Goal: Task Accomplishment & Management: Complete application form

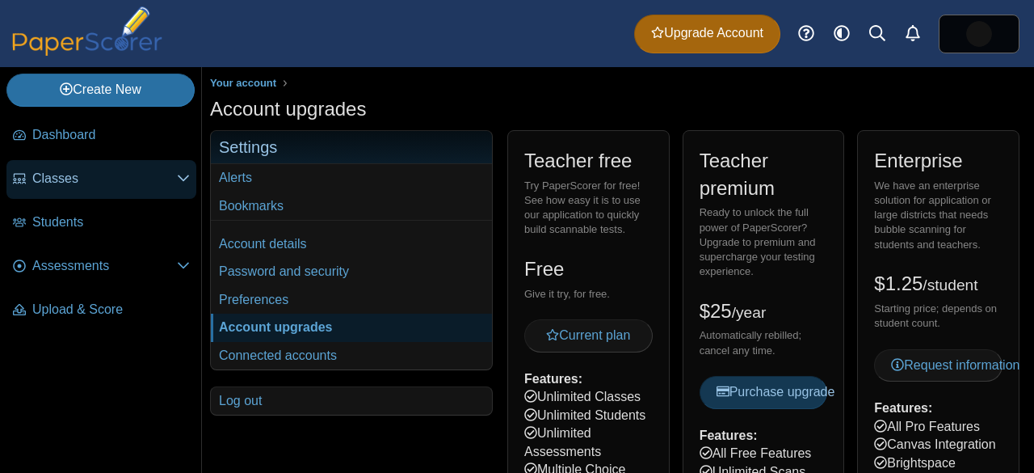
scroll to position [50, 0]
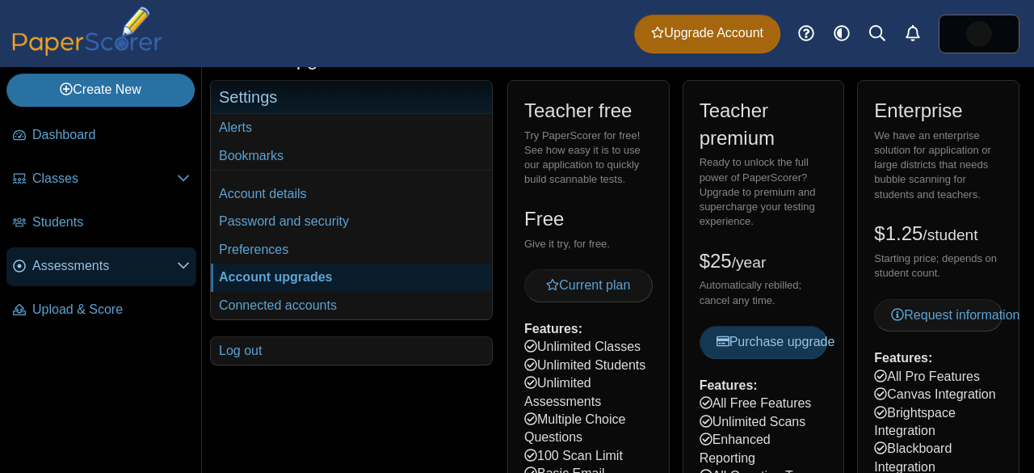
click at [176, 267] on span "Assessments" at bounding box center [104, 266] width 145 height 18
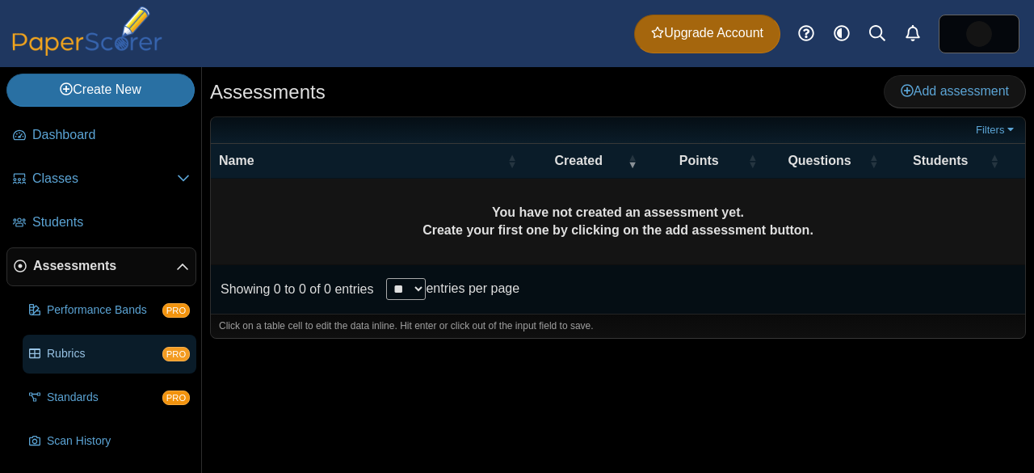
scroll to position [84, 0]
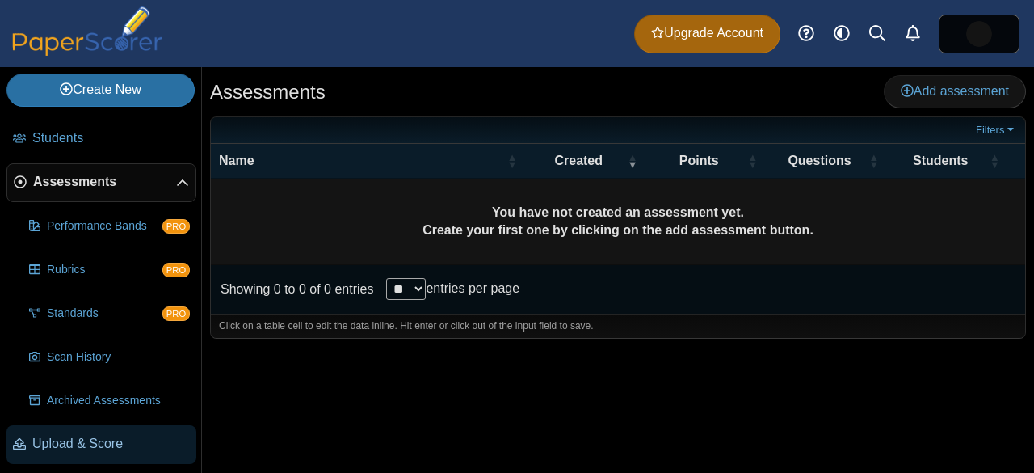
click at [80, 435] on span "Upload & Score" at bounding box center [111, 444] width 158 height 18
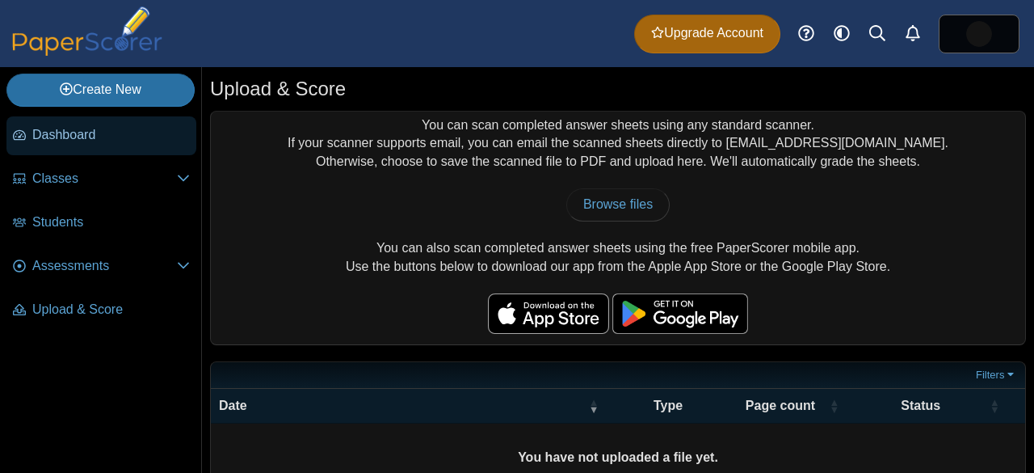
click at [122, 147] on link "Dashboard" at bounding box center [101, 135] width 190 height 39
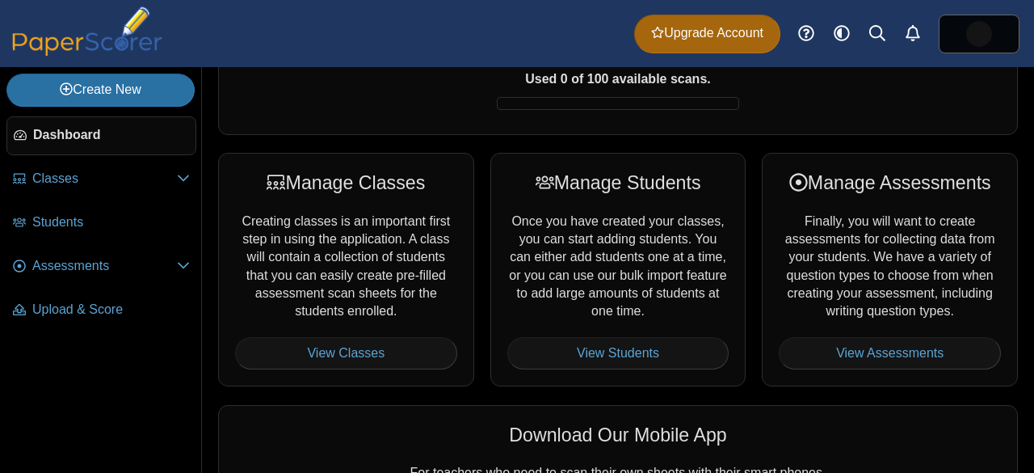
scroll to position [142, 0]
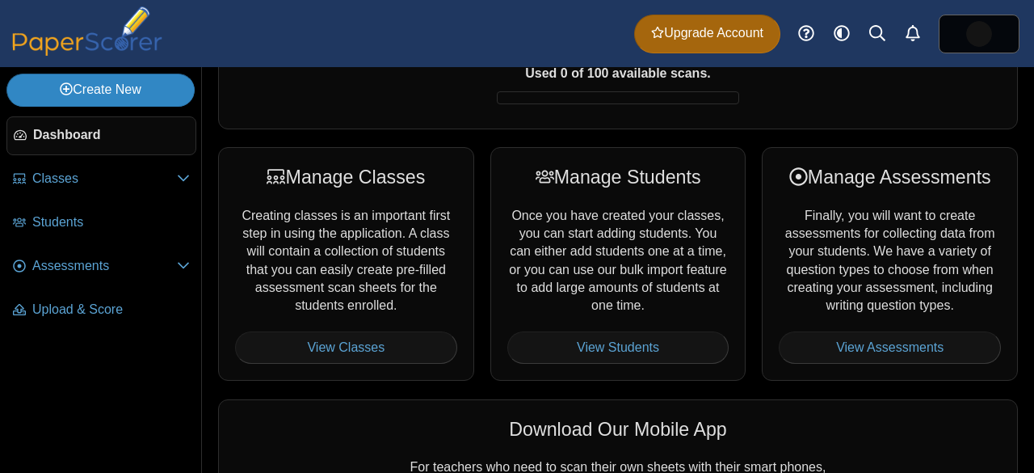
click at [158, 78] on link "Create New" at bounding box center [100, 90] width 188 height 32
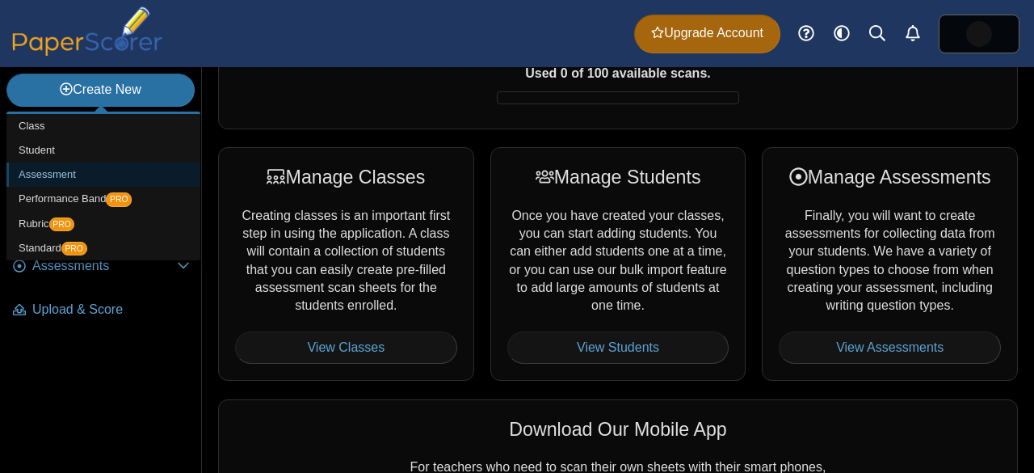
click at [34, 180] on link "Assessment" at bounding box center [103, 174] width 194 height 24
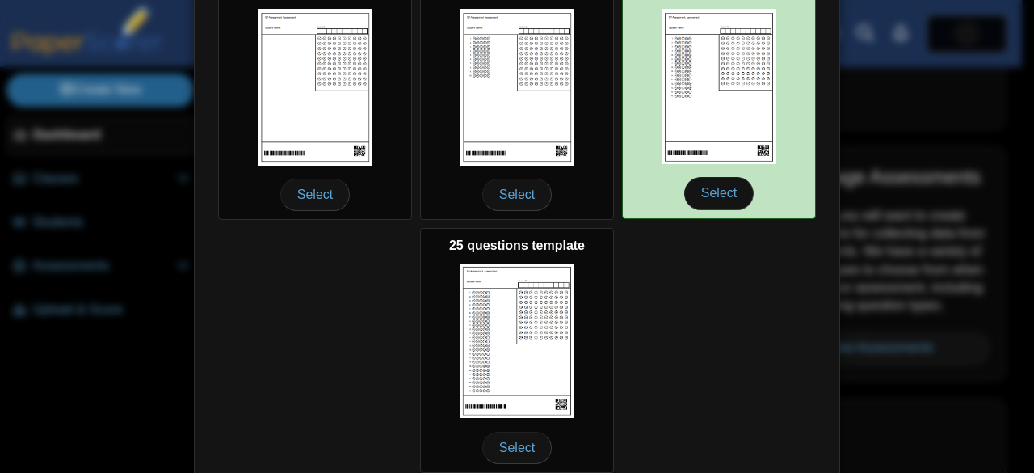
scroll to position [313, 0]
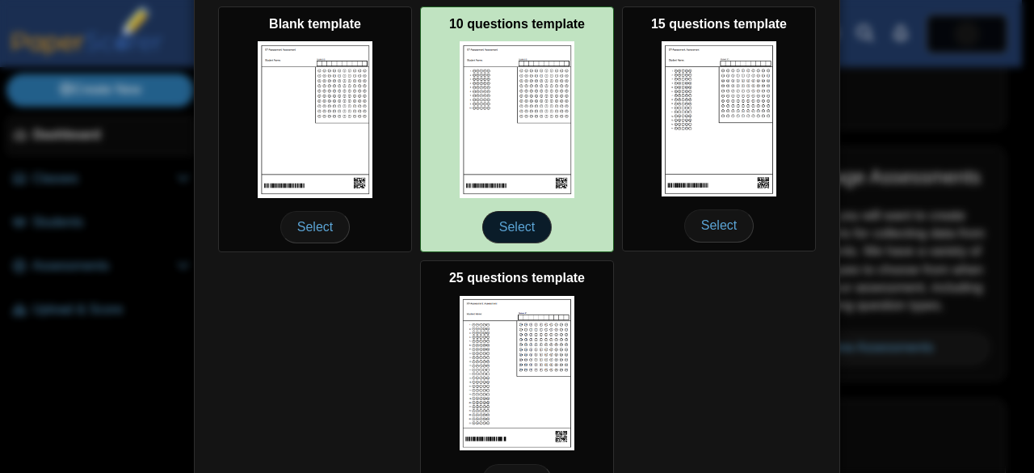
click at [494, 226] on span "Select" at bounding box center [516, 227] width 69 height 32
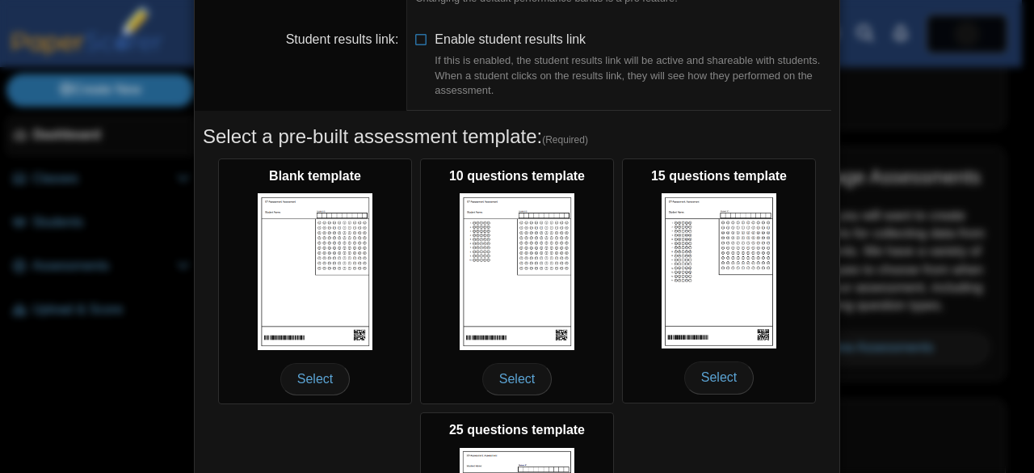
scroll to position [48, 0]
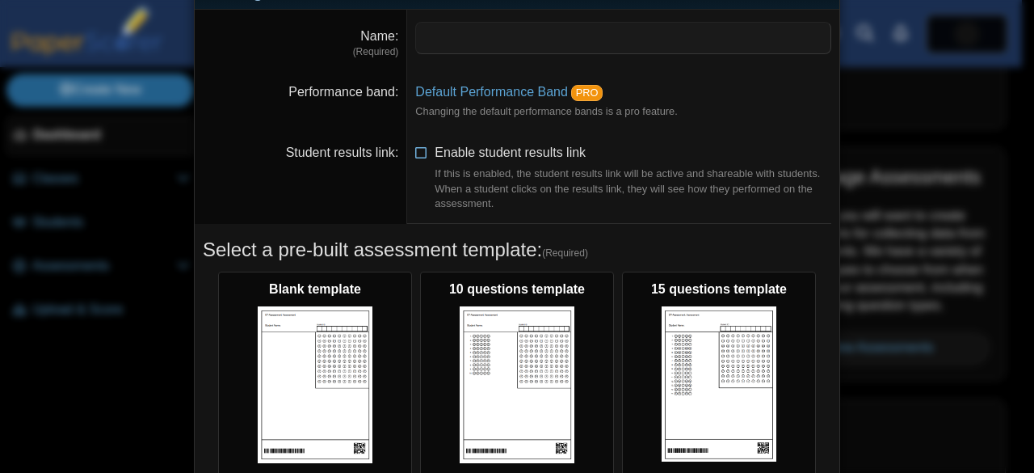
click at [415, 155] on icon at bounding box center [421, 149] width 13 height 11
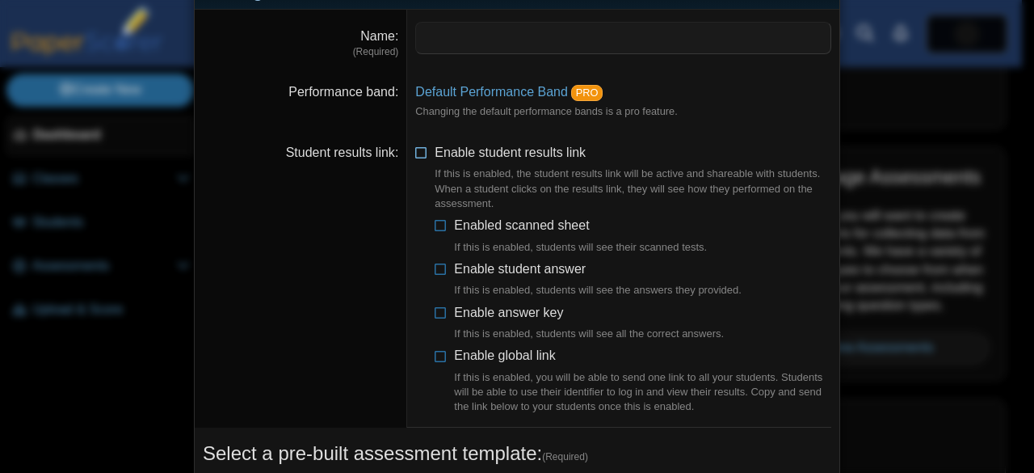
click at [415, 155] on icon at bounding box center [421, 149] width 13 height 11
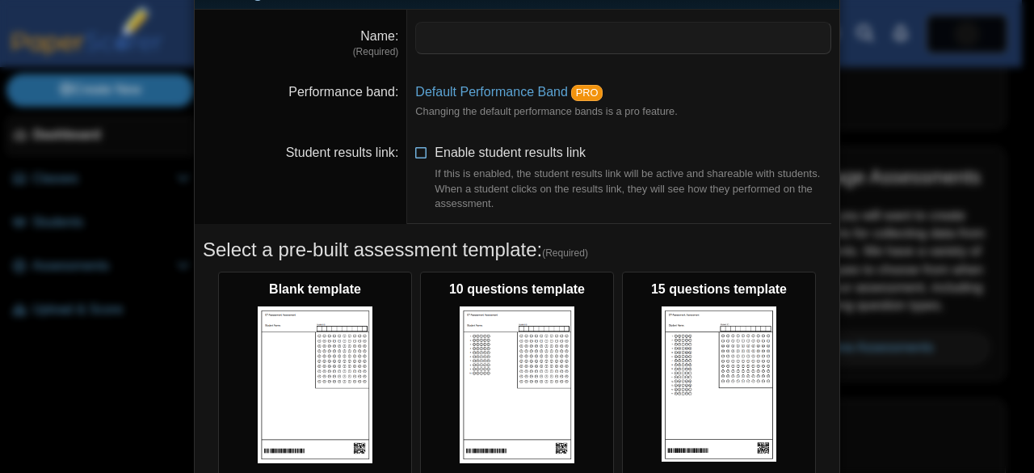
click at [415, 155] on icon at bounding box center [421, 149] width 13 height 11
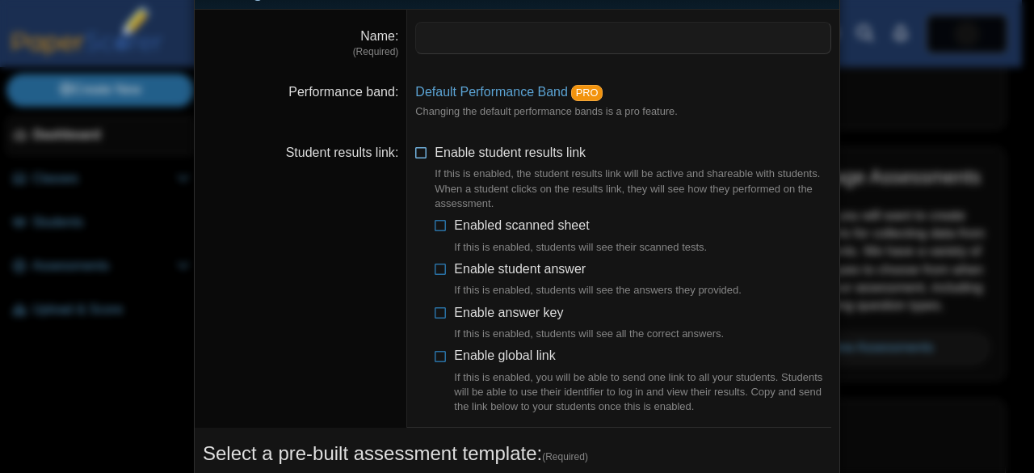
click at [415, 155] on icon at bounding box center [421, 149] width 13 height 11
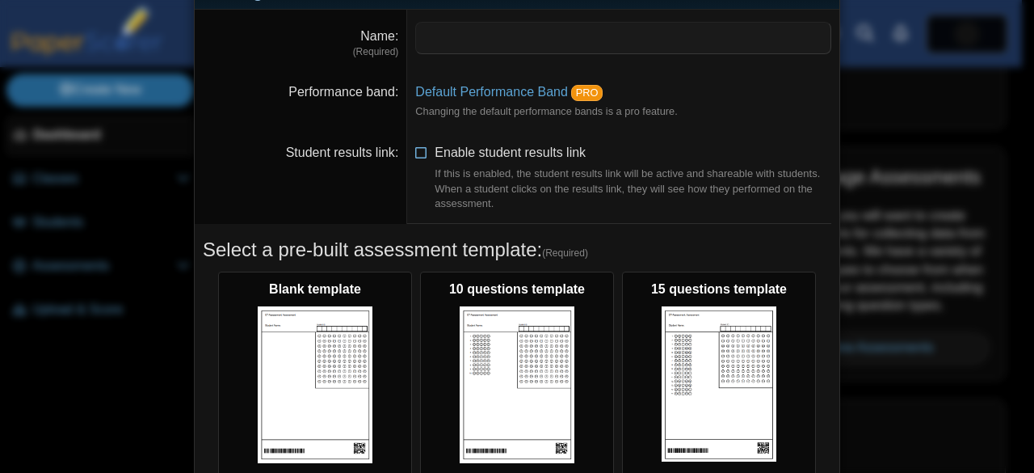
scroll to position [0, 0]
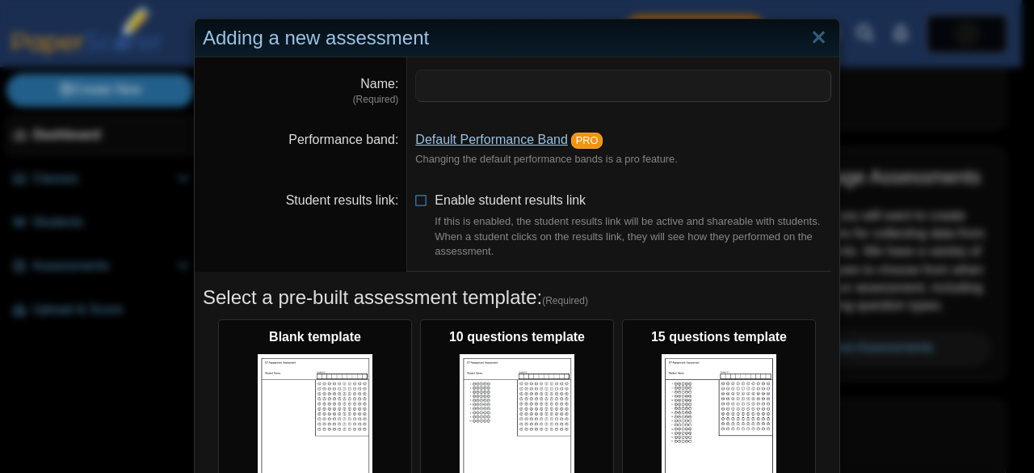
click at [539, 135] on link "Default Performance Band" at bounding box center [491, 139] width 153 height 14
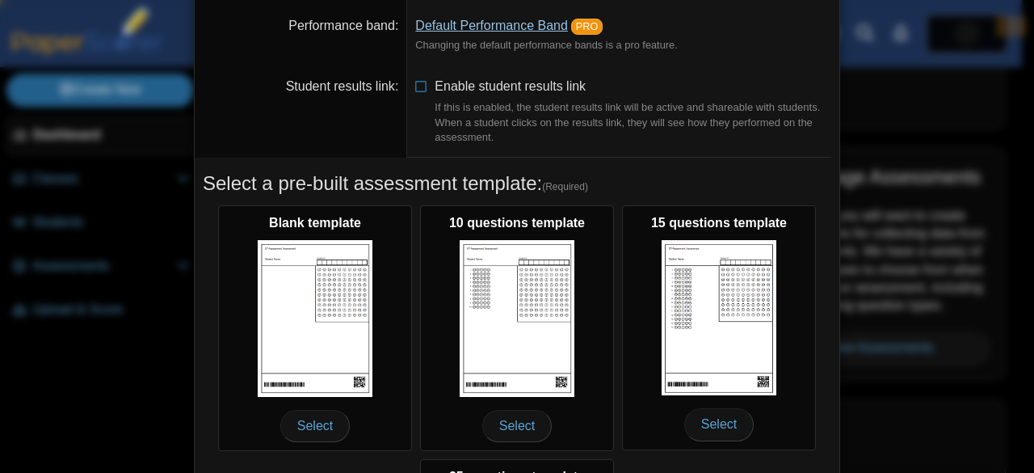
scroll to position [120, 0]
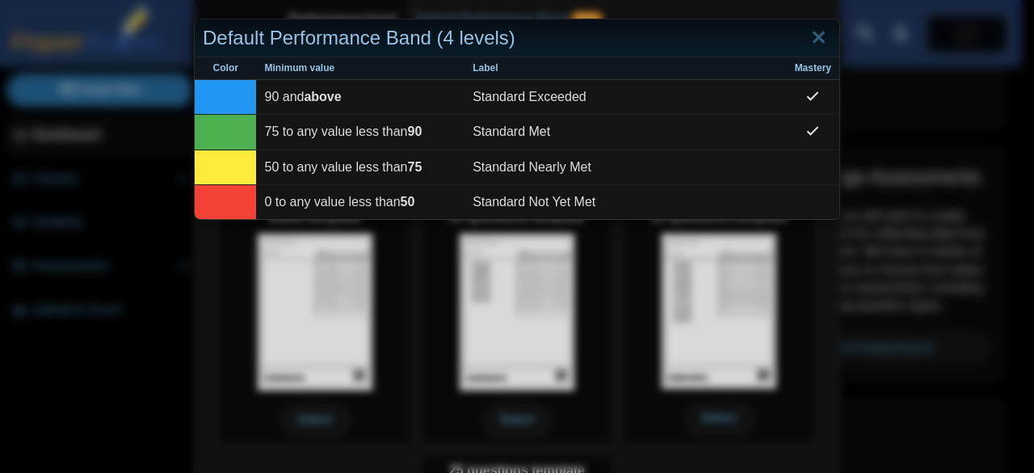
click at [914, 183] on div "Default Performance Band (4 levels) Color Minimum value Label Mastery 90 and ab…" at bounding box center [517, 236] width 1034 height 473
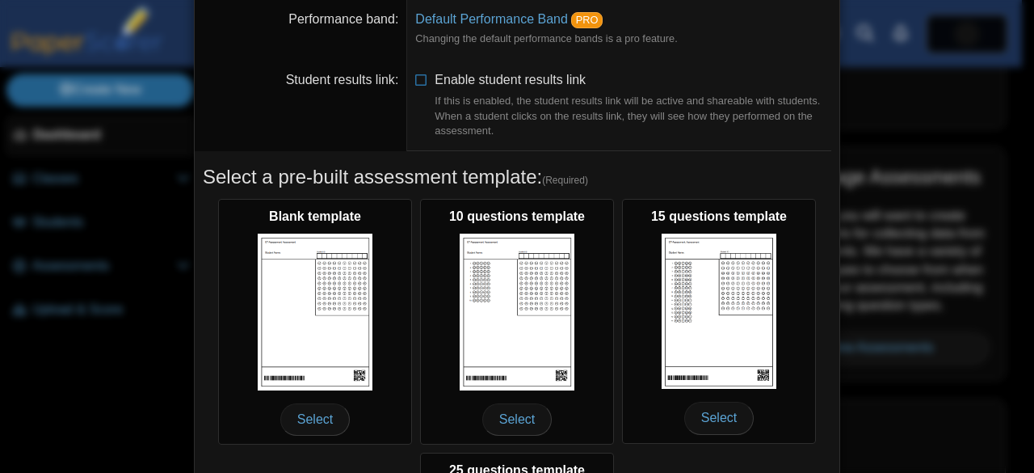
scroll to position [407, 0]
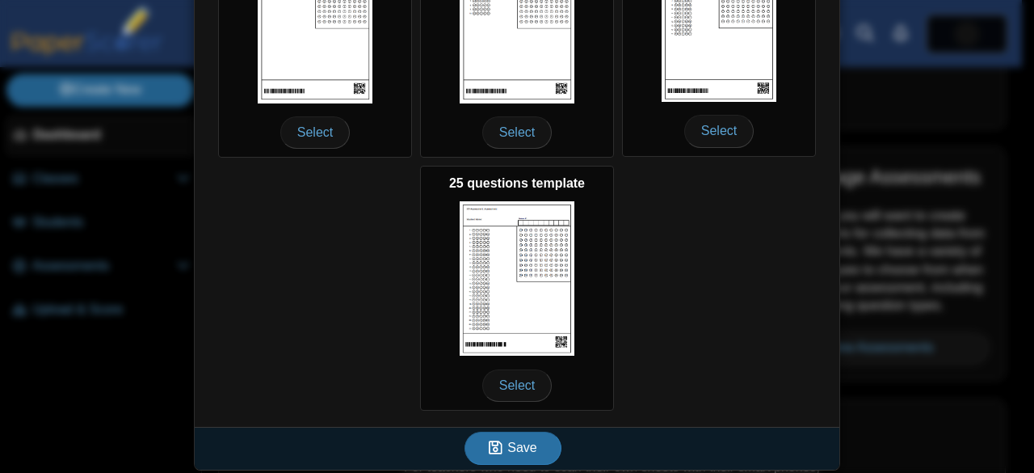
click at [847, 259] on div "Adding a new assessment Name (Required) Performance band Default Performance Ba…" at bounding box center [517, 236] width 1034 height 473
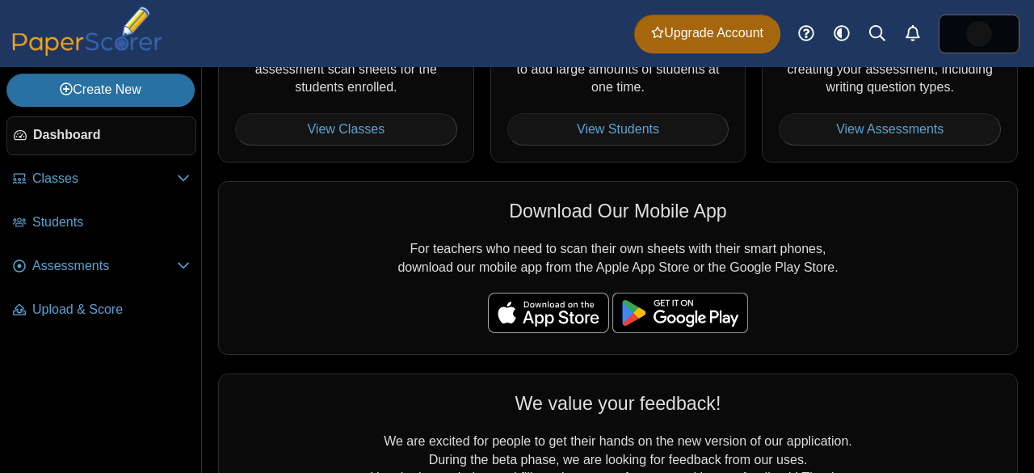
scroll to position [467, 0]
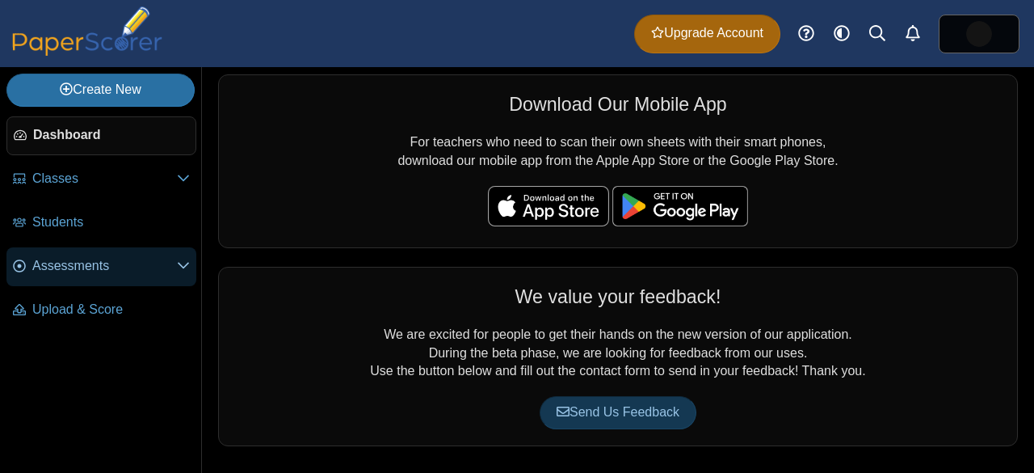
click at [183, 263] on icon at bounding box center [183, 264] width 13 height 13
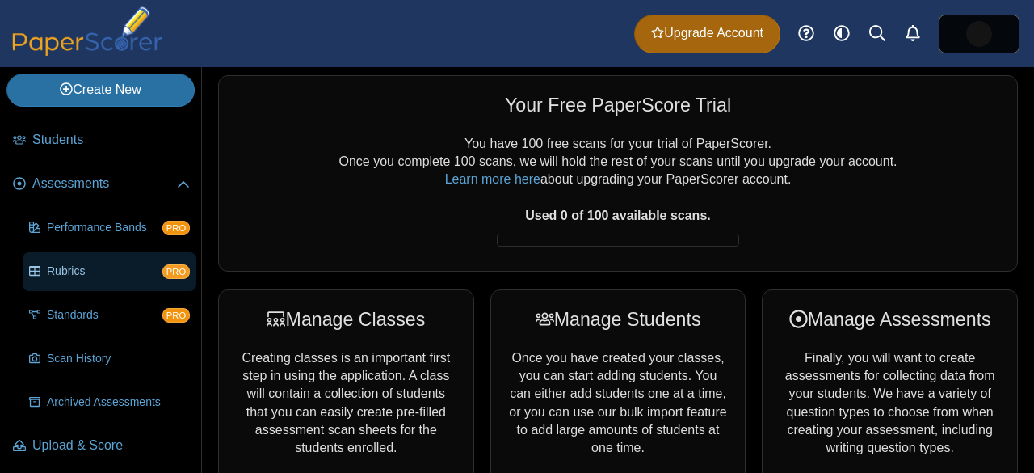
scroll to position [84, 0]
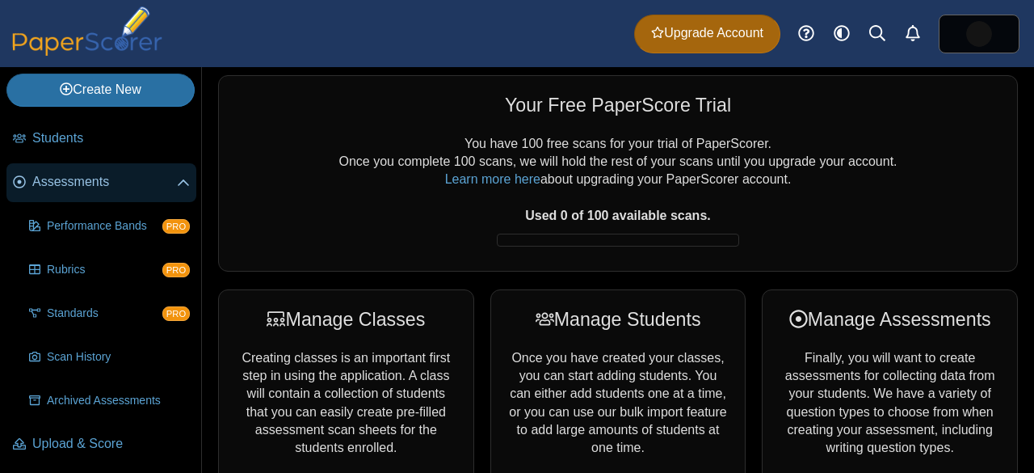
click at [182, 185] on icon at bounding box center [183, 183] width 13 height 13
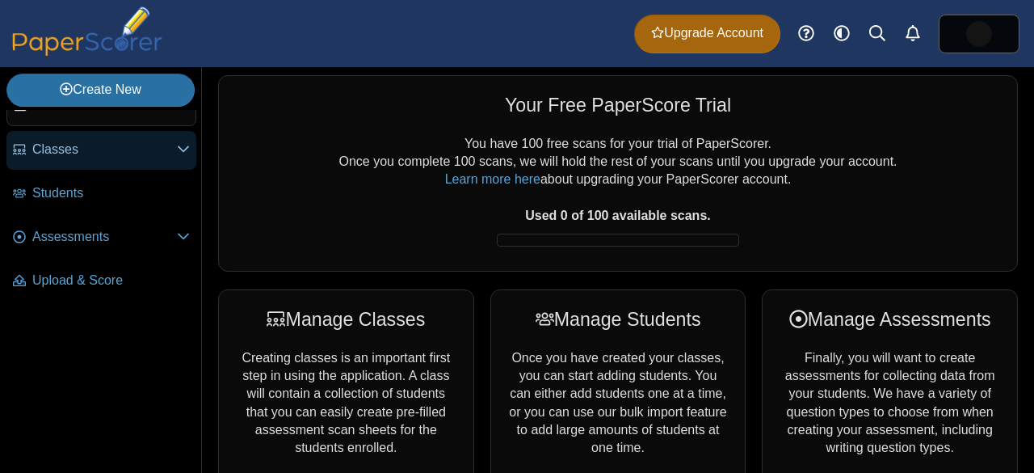
click at [180, 147] on use at bounding box center [183, 149] width 11 height 6
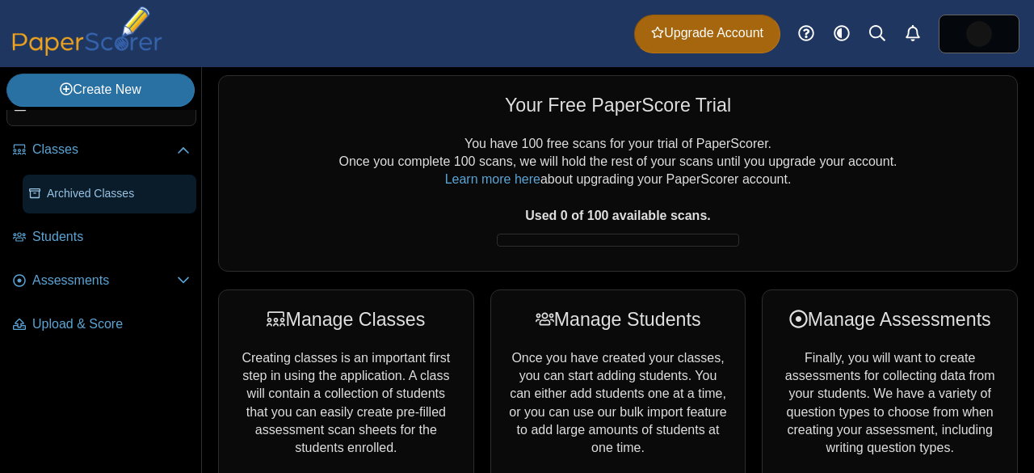
scroll to position [0, 0]
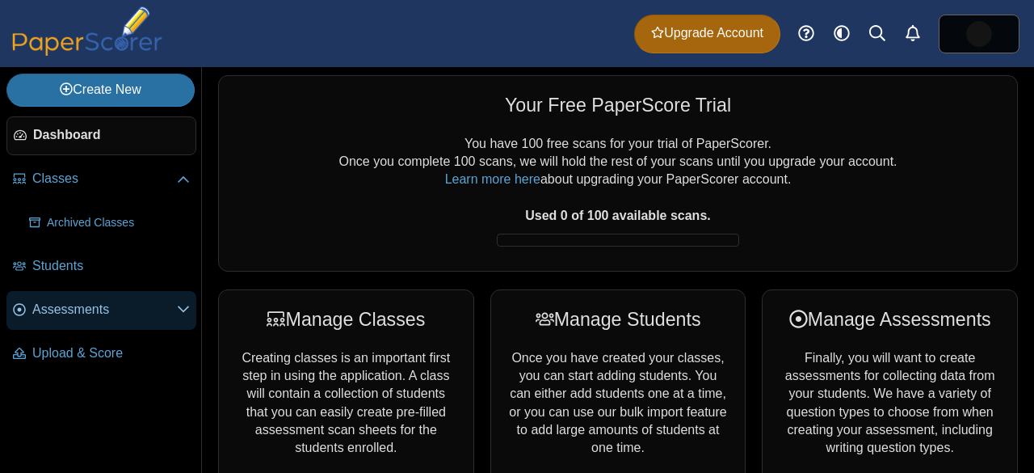
click at [184, 309] on use at bounding box center [183, 309] width 11 height 6
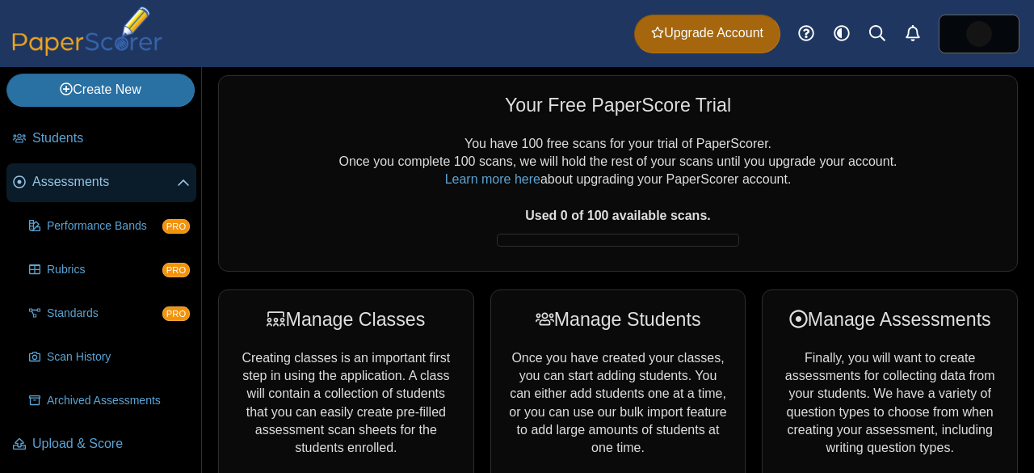
click at [185, 178] on icon at bounding box center [183, 183] width 13 height 13
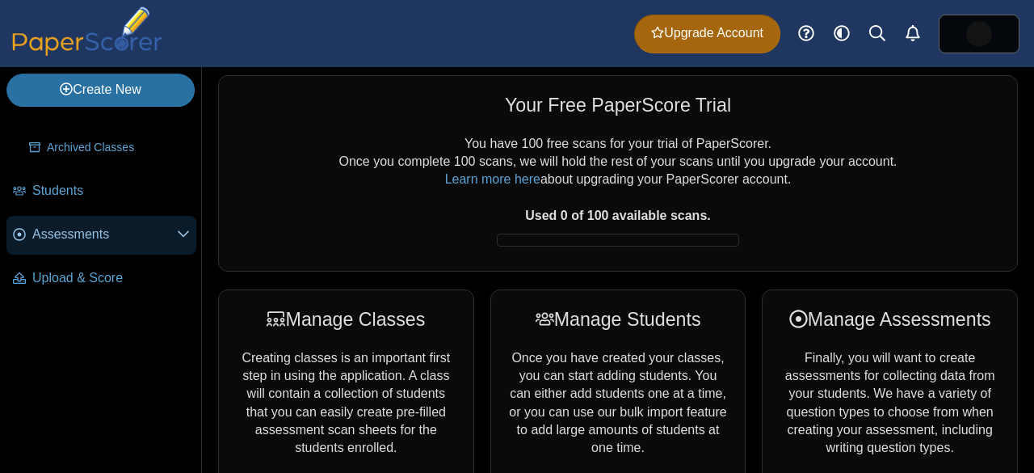
scroll to position [73, 0]
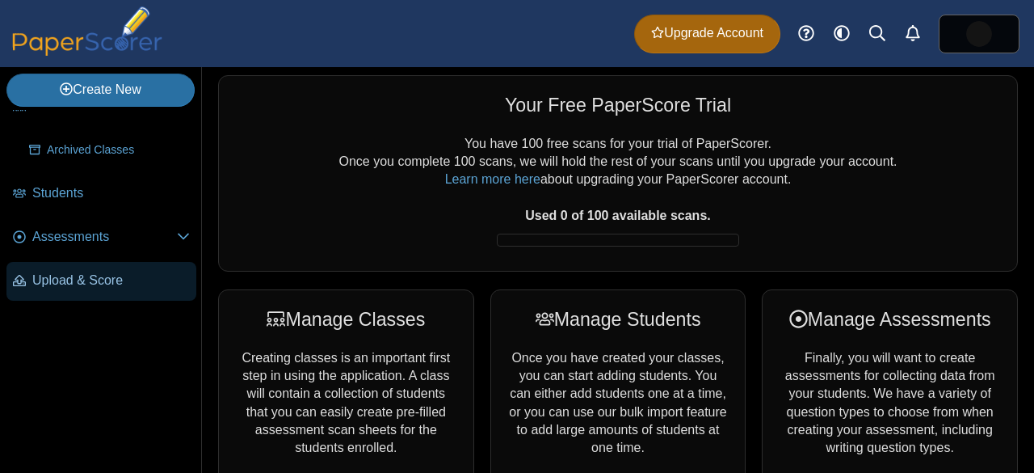
click at [174, 283] on span "Upload & Score" at bounding box center [111, 280] width 158 height 18
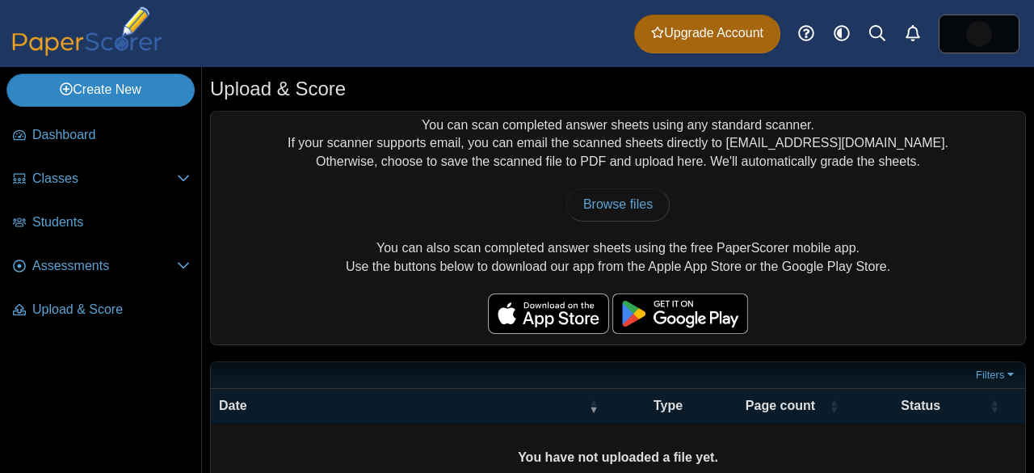
click at [82, 87] on link "Create New" at bounding box center [100, 90] width 188 height 32
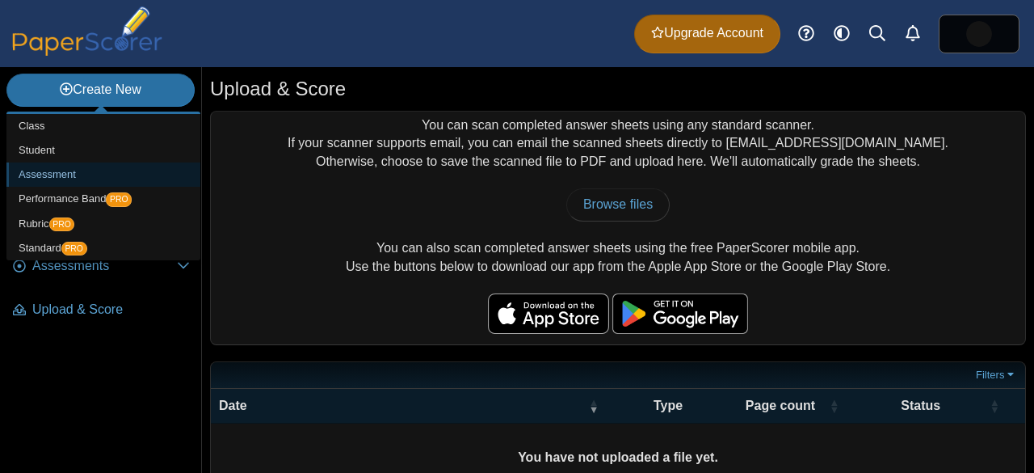
click at [45, 168] on link "Assessment" at bounding box center [103, 174] width 194 height 24
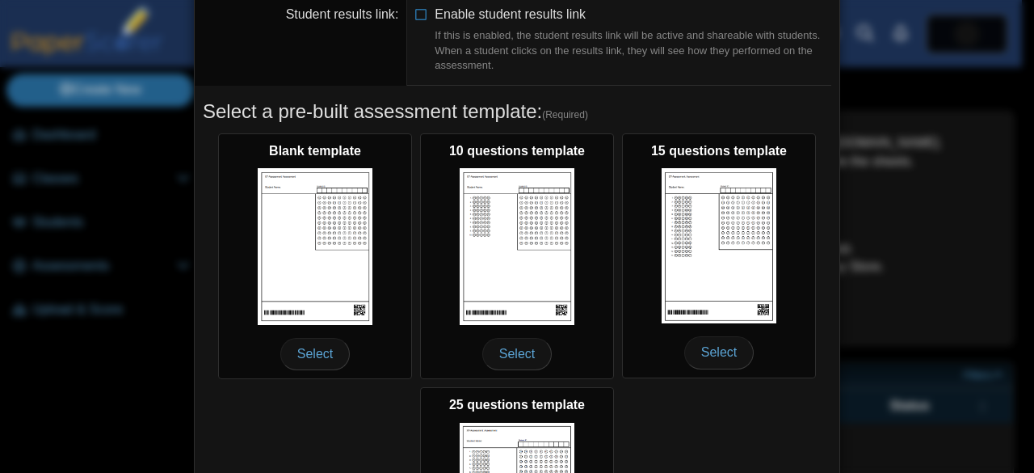
scroll to position [407, 0]
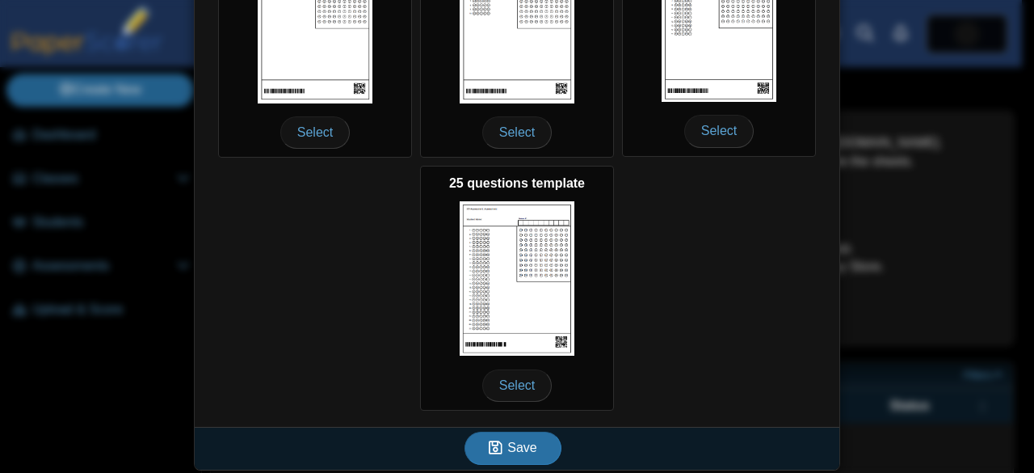
click at [916, 135] on div "Adding a new assessment Name (Required) Performance band Default Performance Ba…" at bounding box center [517, 236] width 1034 height 473
